Goal: Find specific page/section: Find specific page/section

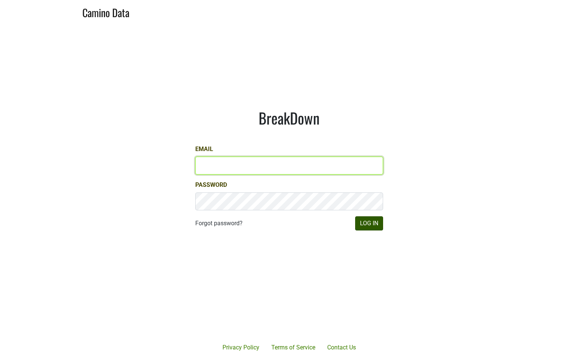
type input "[EMAIL_ADDRESS][DOMAIN_NAME]"
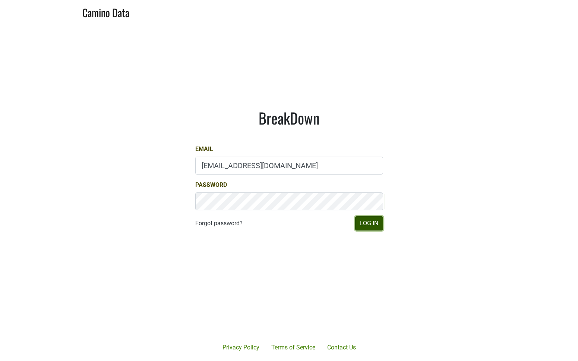
click at [372, 219] on button "Log In" at bounding box center [369, 223] width 28 height 14
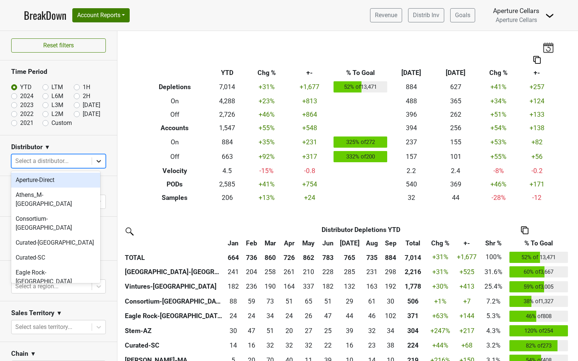
click at [95, 162] on icon at bounding box center [98, 160] width 7 height 7
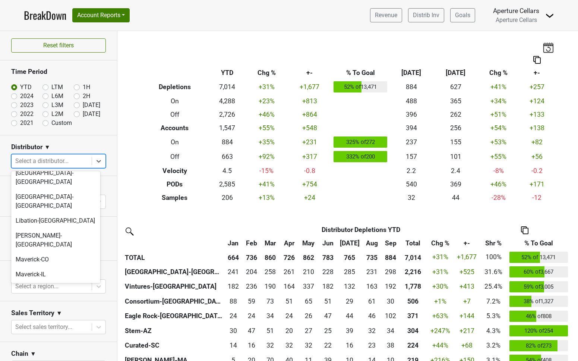
scroll to position [203, 0]
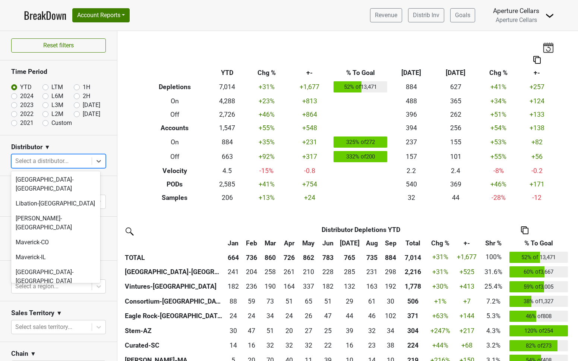
click at [12, 318] on div "Stem-AZ" at bounding box center [55, 325] width 89 height 15
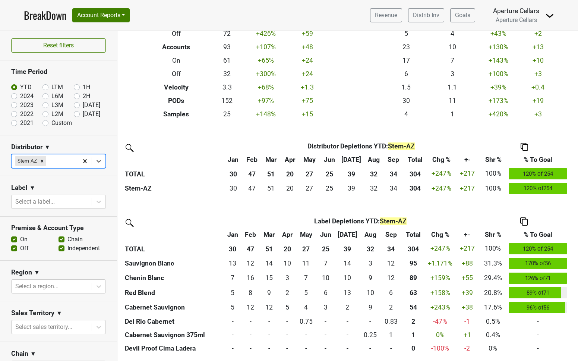
scroll to position [0, 0]
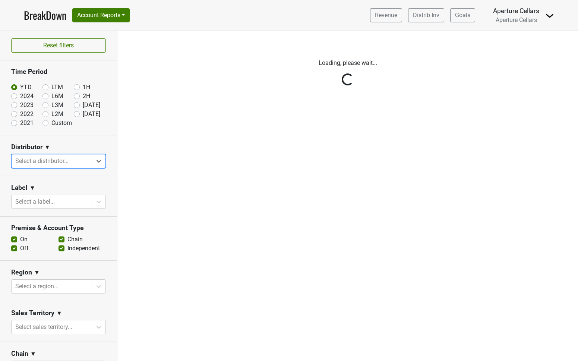
click at [92, 162] on div "Reset filters Time Period YTD LTM 1H 2024 L6M 2H 2023 L3M Sep '25 2022 L2M Oct …" at bounding box center [58, 196] width 117 height 330
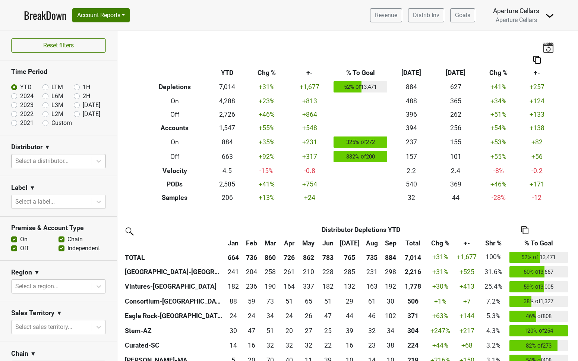
click at [97, 162] on icon at bounding box center [99, 161] width 4 height 3
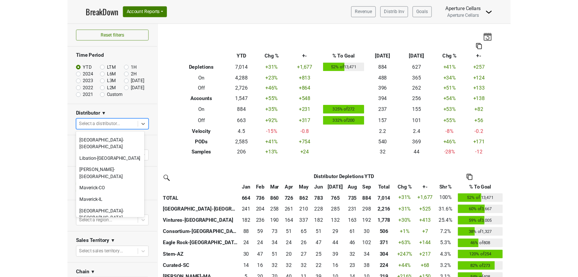
scroll to position [215, 0]
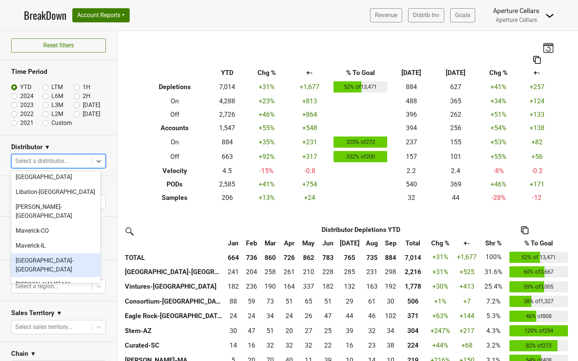
click at [38, 253] on div "[GEOGRAPHIC_DATA]-[GEOGRAPHIC_DATA]" at bounding box center [55, 265] width 89 height 24
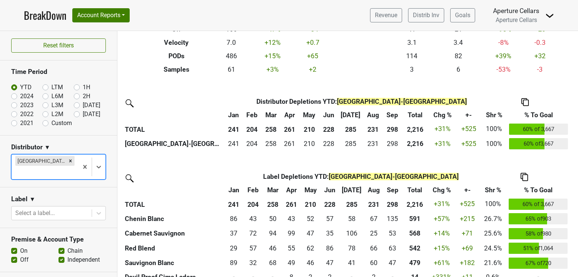
scroll to position [183, 0]
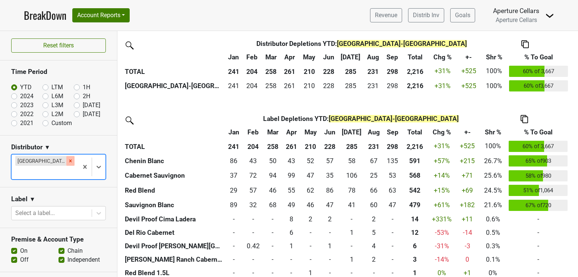
click at [69, 162] on icon "Remove Monterey-CA" at bounding box center [70, 160] width 3 height 3
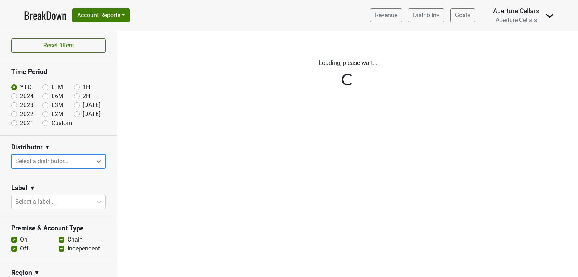
scroll to position [0, 0]
click at [97, 161] on div "Reset filters Time Period YTD LTM 1H 2024 L6M 2H 2023 L3M Sep '25 2022 L2M Oct …" at bounding box center [58, 154] width 117 height 246
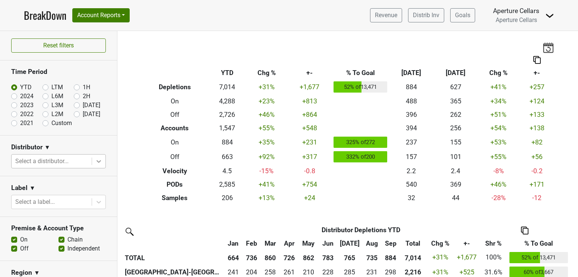
click at [92, 158] on div at bounding box center [98, 160] width 13 height 13
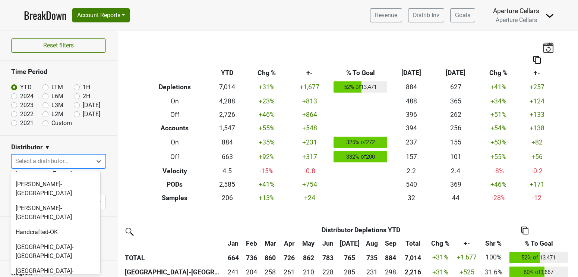
scroll to position [113, 0]
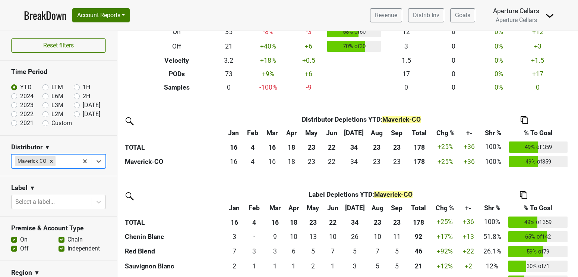
scroll to position [128, 0]
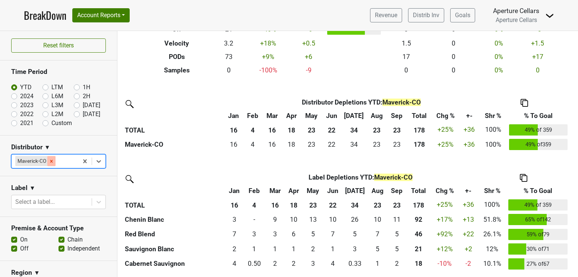
click at [50, 162] on icon "Remove Maverick-CO" at bounding box center [51, 160] width 5 height 5
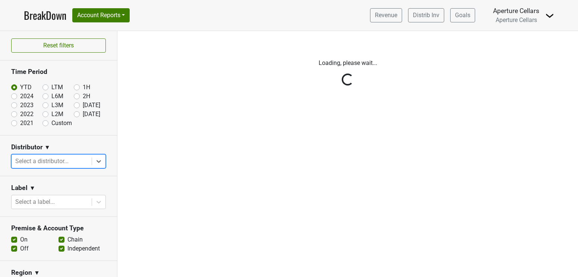
scroll to position [0, 0]
click at [98, 161] on div "Reset filters Time Period YTD LTM 1H 2024 L6M 2H 2023 L3M Sep '25 2022 L2M Oct …" at bounding box center [58, 154] width 117 height 246
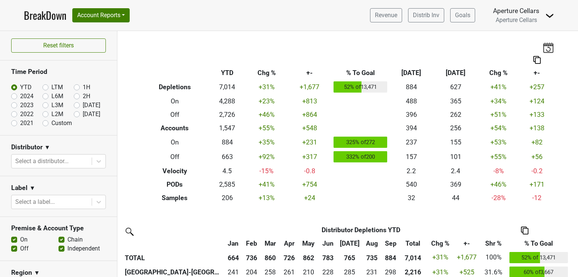
click at [61, 161] on div at bounding box center [51, 161] width 73 height 10
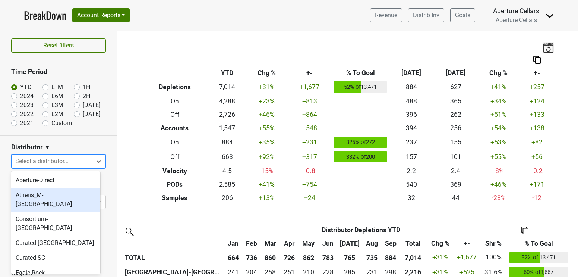
scroll to position [2, 0]
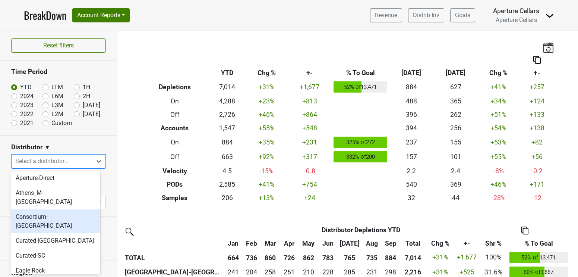
click at [48, 209] on div "Consortium-[GEOGRAPHIC_DATA]" at bounding box center [55, 221] width 89 height 24
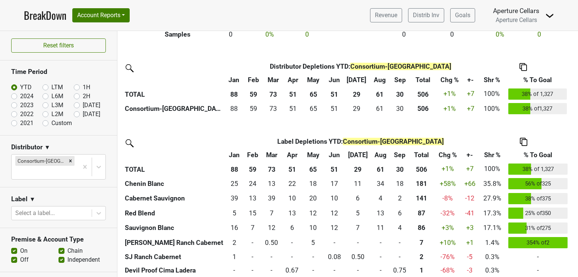
scroll to position [161, 0]
